Goal: Task Accomplishment & Management: Complete application form

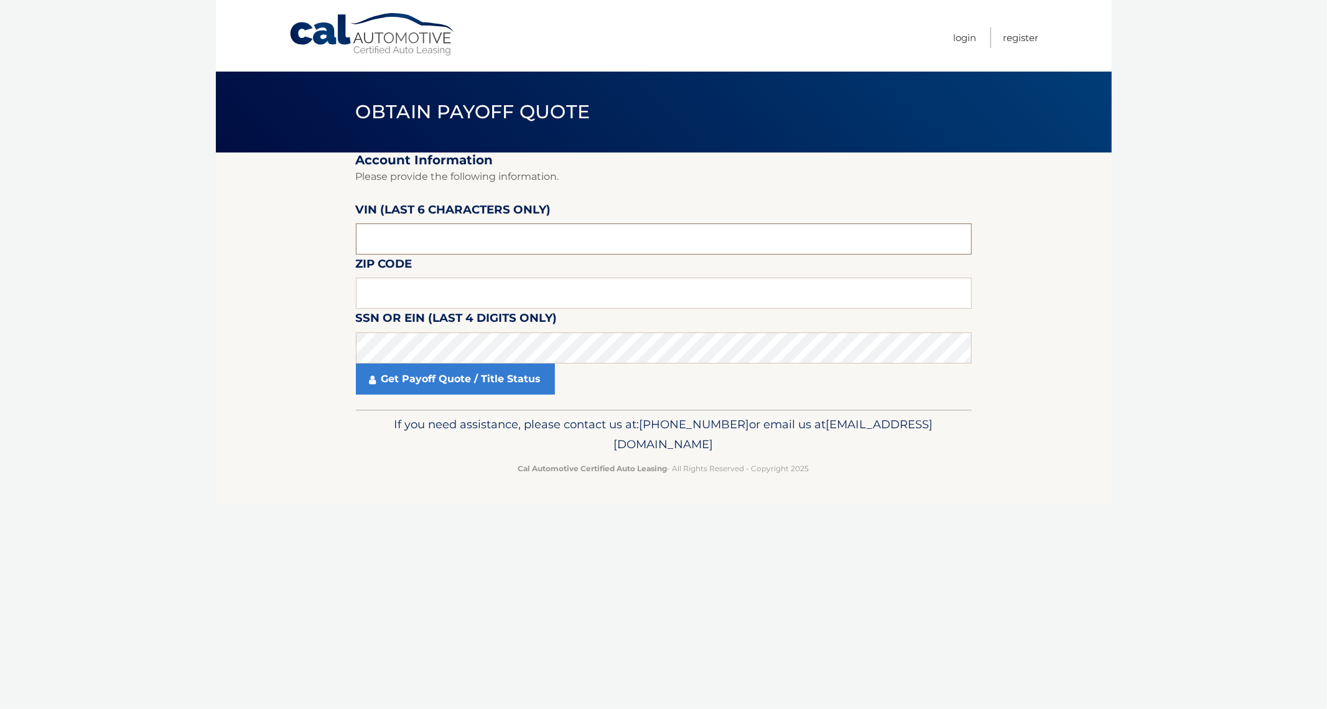
click at [493, 234] on input "text" at bounding box center [664, 238] width 616 height 31
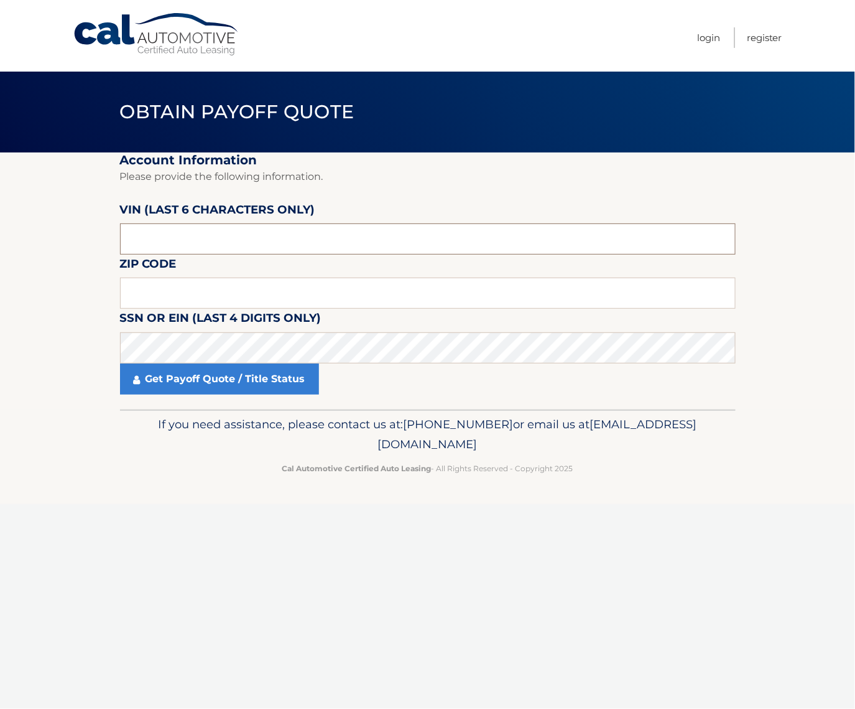
click at [217, 243] on input "text" at bounding box center [428, 238] width 616 height 31
drag, startPoint x: 216, startPoint y: 241, endPoint x: 8, endPoint y: 239, distance: 208.4
click at [8, 239] on section "Account Information Please provide the following information. VIN (last 6 chara…" at bounding box center [427, 280] width 855 height 257
type input "106142"
type input "07029"
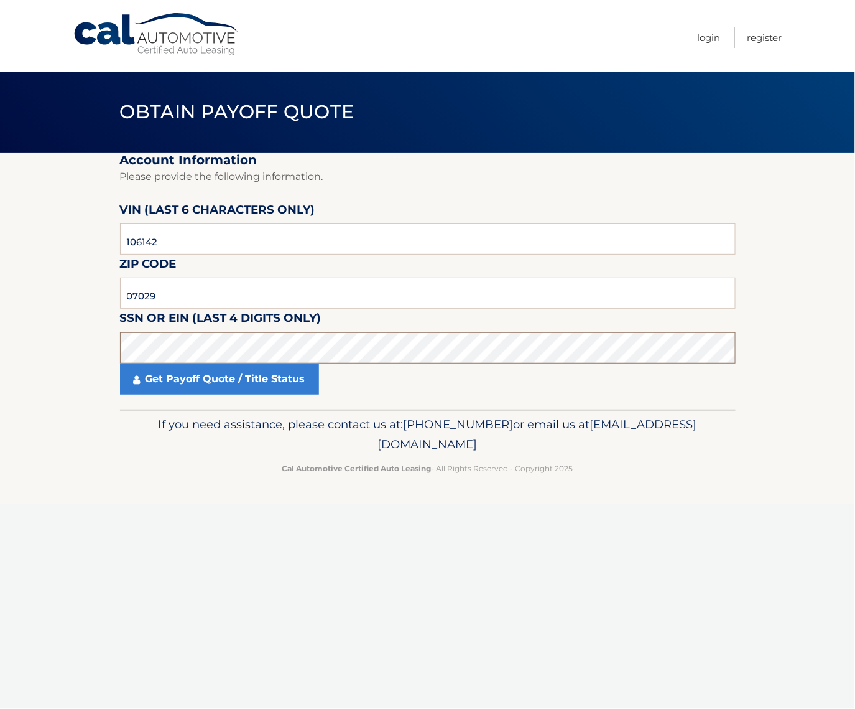
click button "For Originating Dealer" at bounding box center [0, 0] width 0 height 0
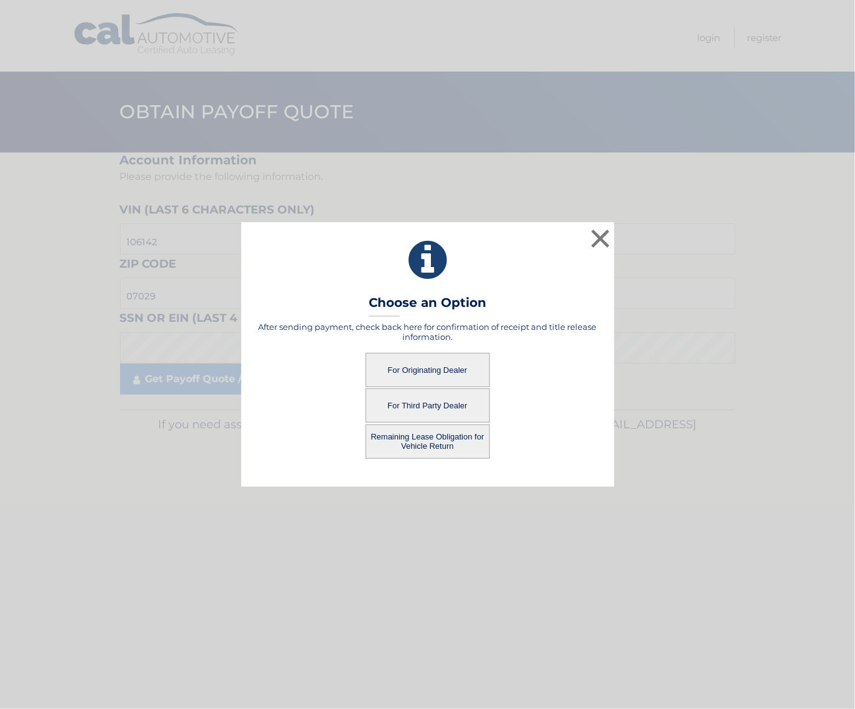
click at [439, 409] on button "For Third Party Dealer" at bounding box center [428, 405] width 124 height 34
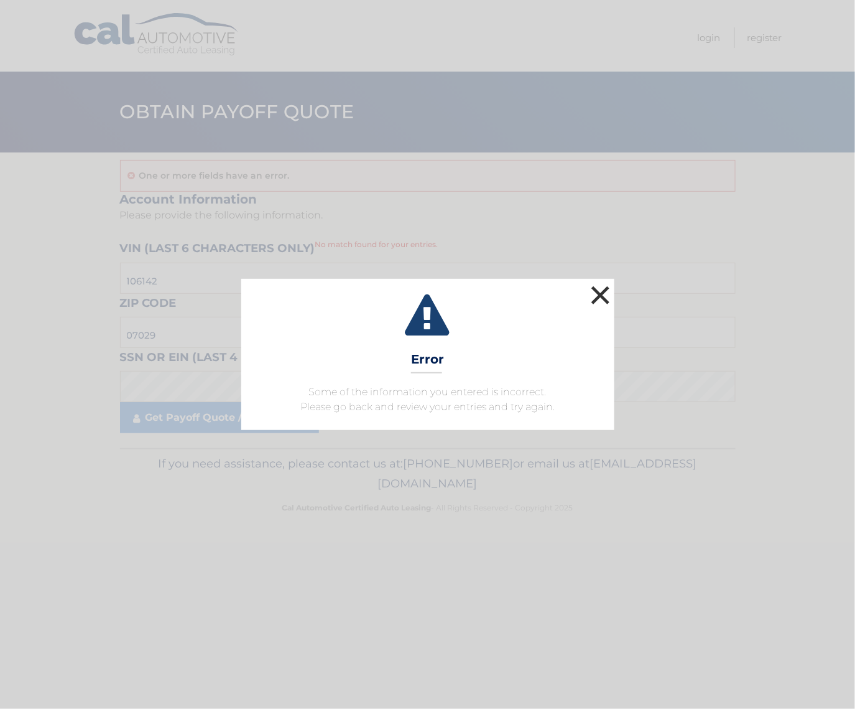
click at [604, 298] on button "×" at bounding box center [600, 294] width 25 height 25
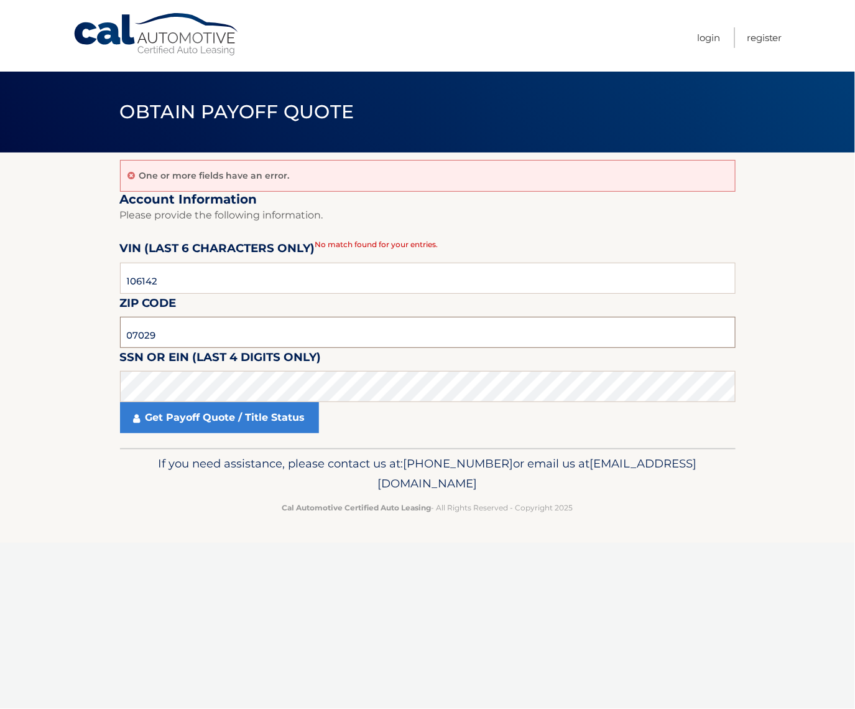
click at [343, 345] on input "07029" at bounding box center [428, 332] width 616 height 31
click button "For Originating Dealer" at bounding box center [0, 0] width 0 height 0
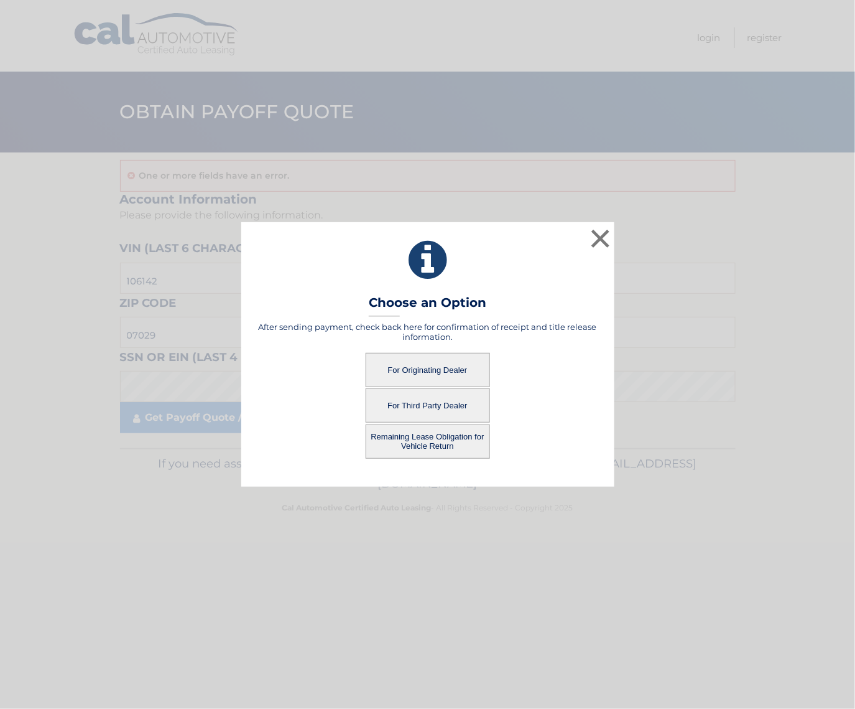
click at [428, 407] on button "For Third Party Dealer" at bounding box center [428, 405] width 124 height 34
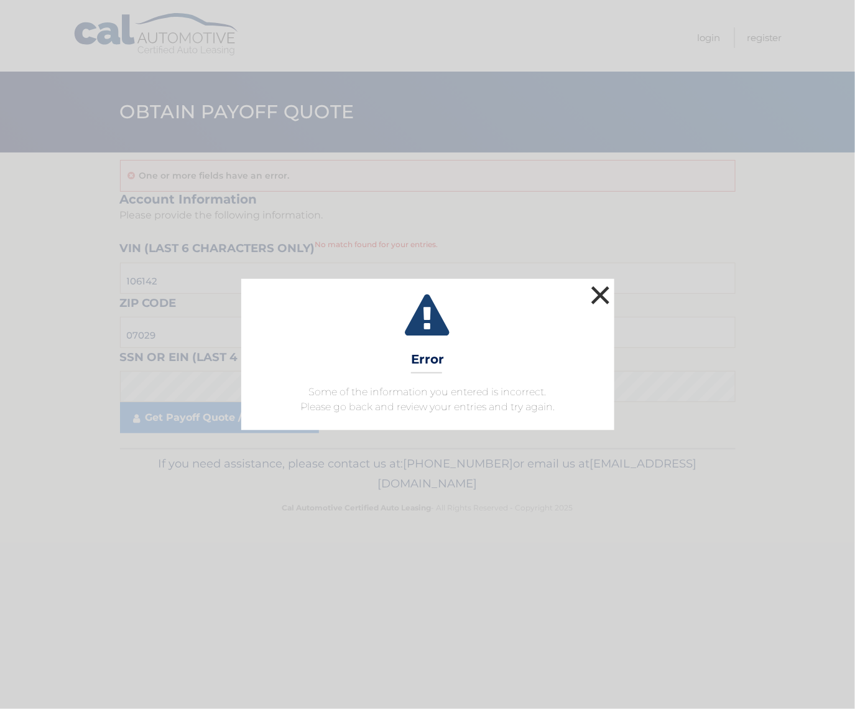
click at [609, 289] on button "×" at bounding box center [600, 294] width 25 height 25
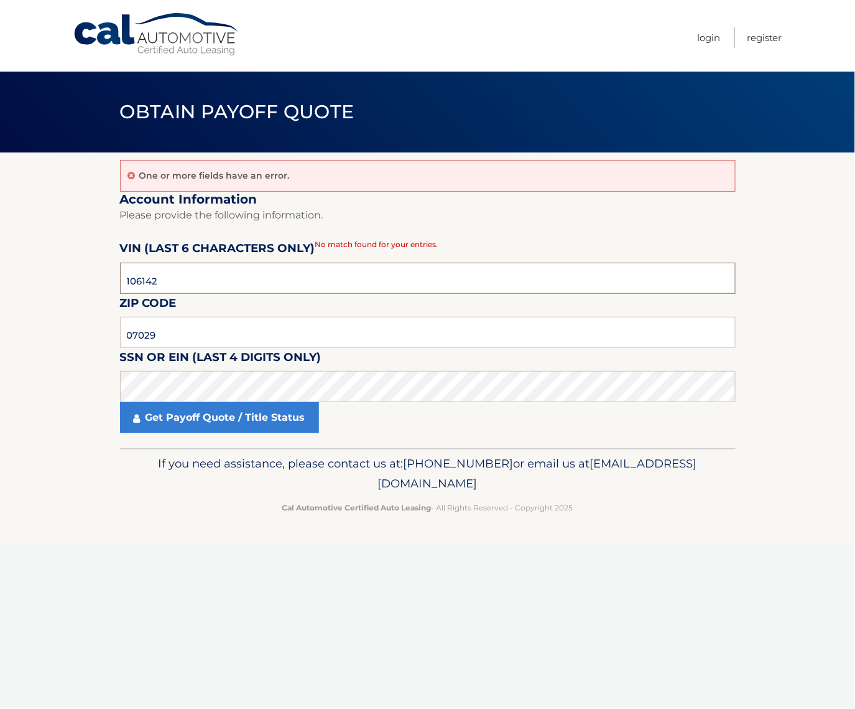
click at [338, 266] on input "106142" at bounding box center [428, 278] width 616 height 31
click at [337, 272] on input "106142" at bounding box center [428, 278] width 616 height 31
click at [177, 224] on fieldset "Account Information Please provide the following information. VIN (last 6 chara…" at bounding box center [428, 320] width 616 height 257
